Goal: Find specific page/section: Find specific page/section

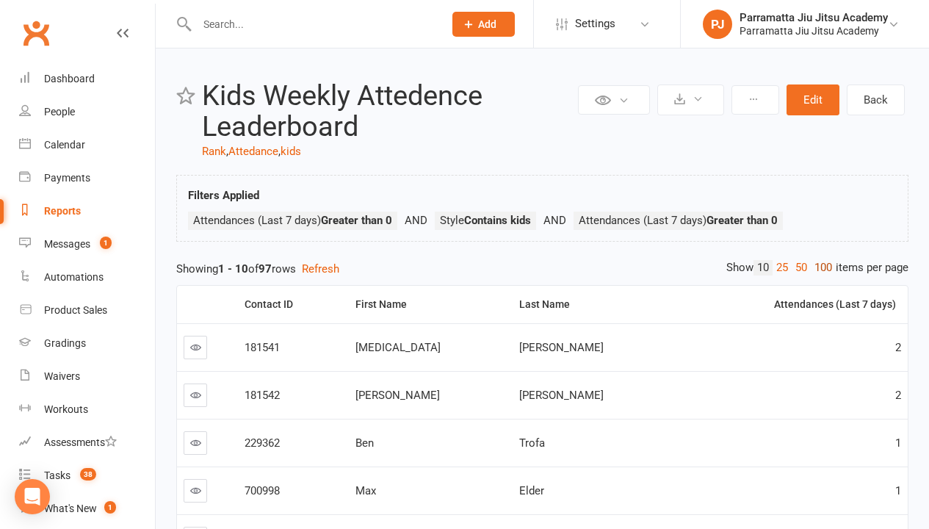
click at [820, 267] on link "100" at bounding box center [823, 267] width 25 height 15
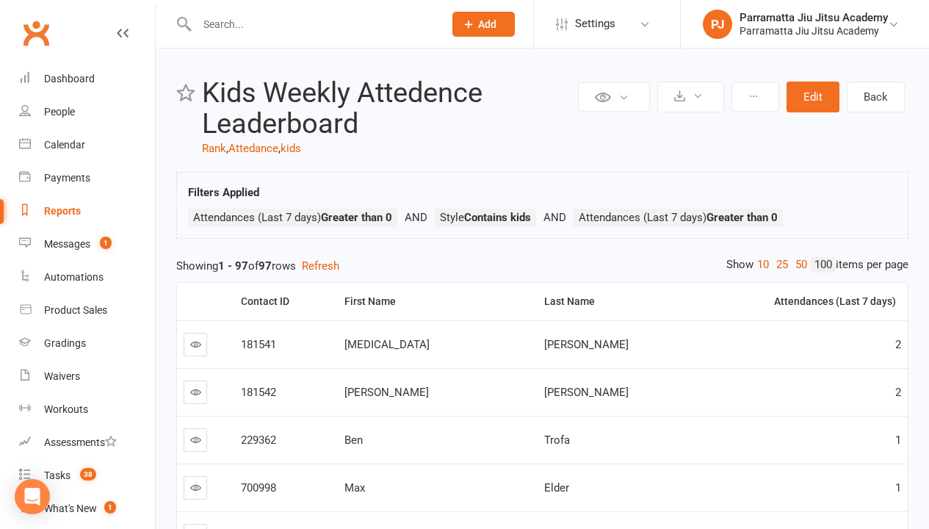
scroll to position [260, 0]
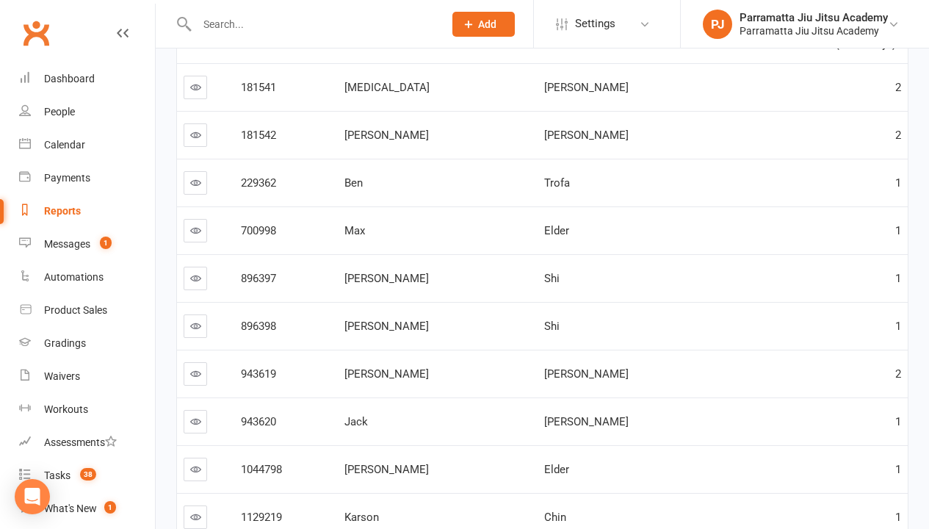
click at [820, 15] on link "100" at bounding box center [823, 7] width 25 height 15
